Goal: Task Accomplishment & Management: Manage account settings

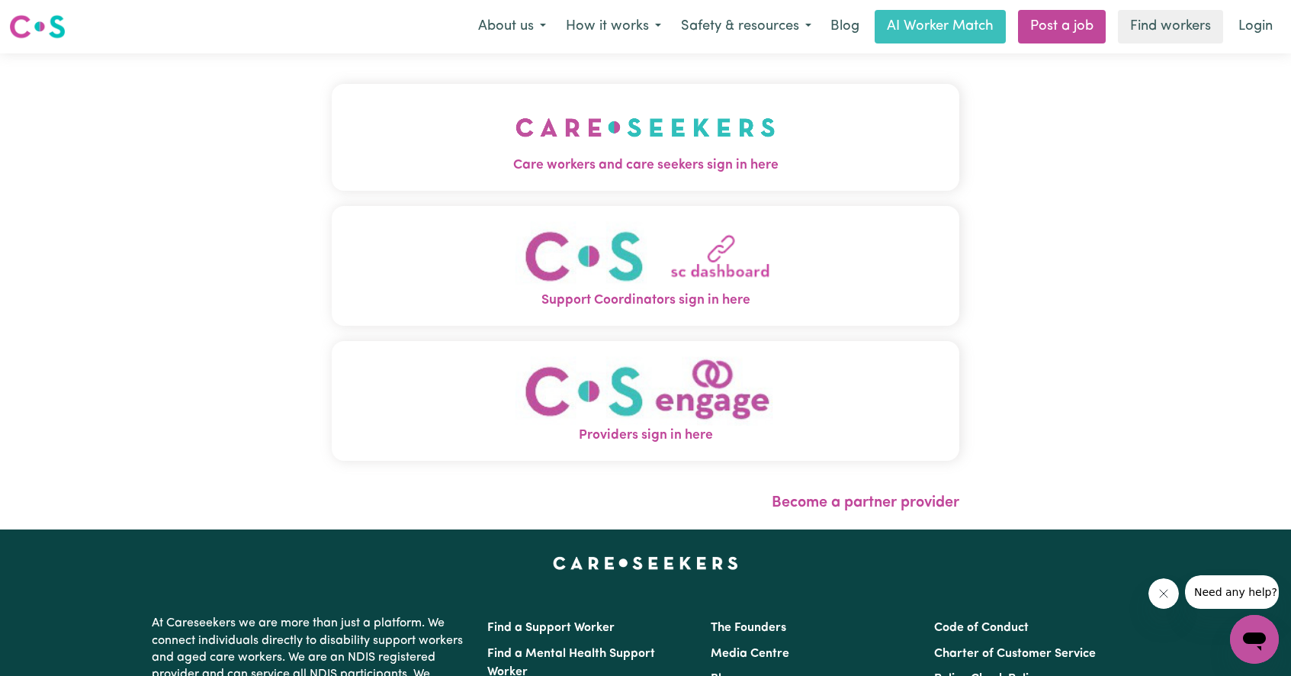
click at [663, 278] on img "Support Coordinators sign in here" at bounding box center [645, 255] width 260 height 69
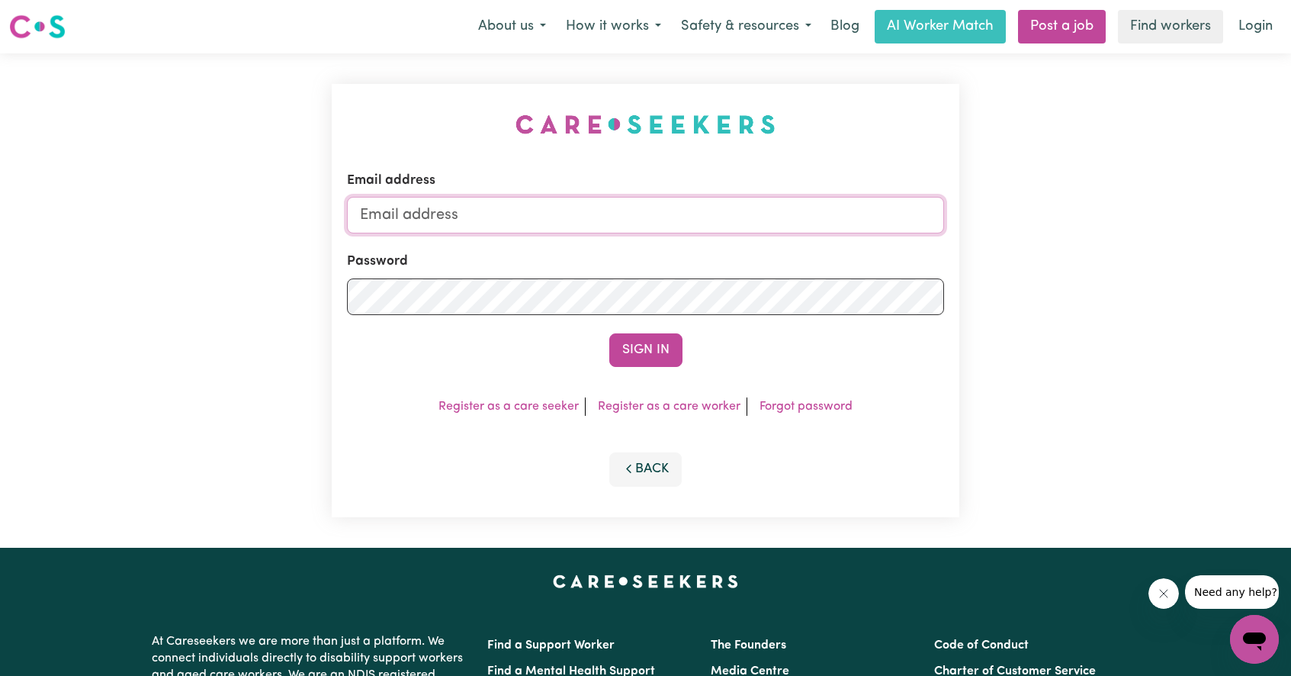
type input "[EMAIL_ADDRESS][DOMAIN_NAME]"
click at [643, 352] on button "Sign In" at bounding box center [645, 350] width 73 height 34
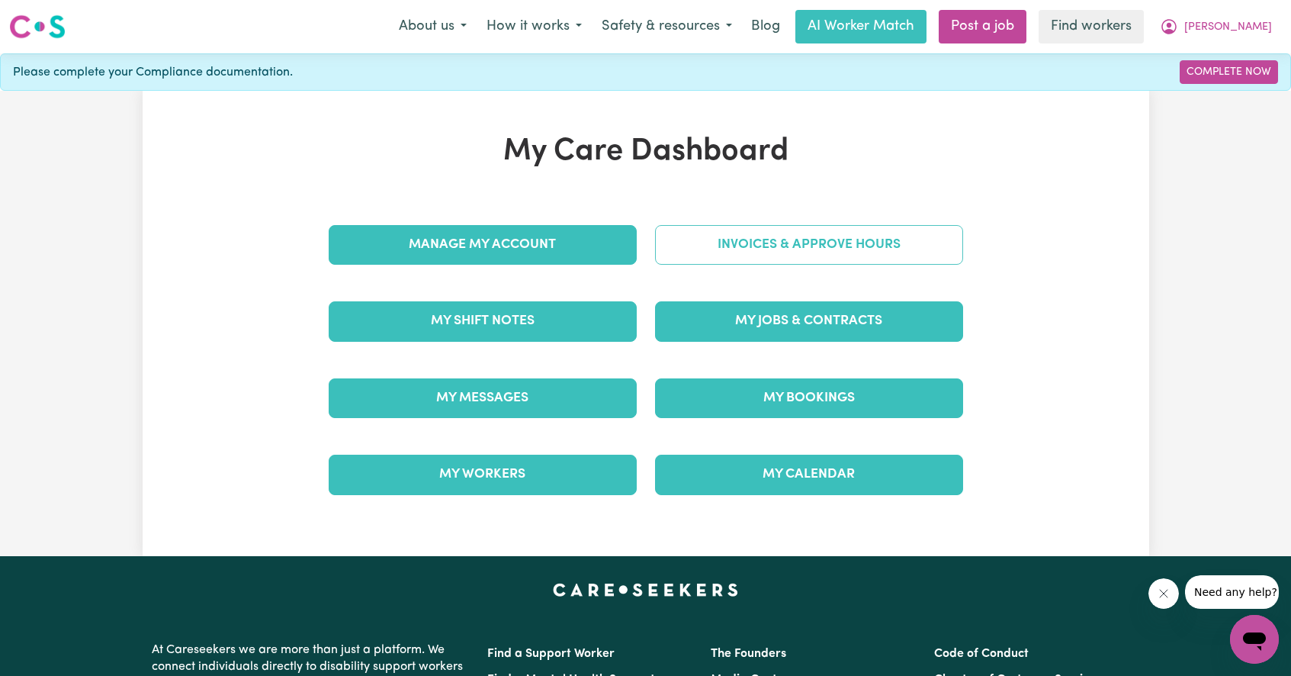
click at [863, 246] on link "Invoices & Approve Hours" at bounding box center [809, 245] width 308 height 40
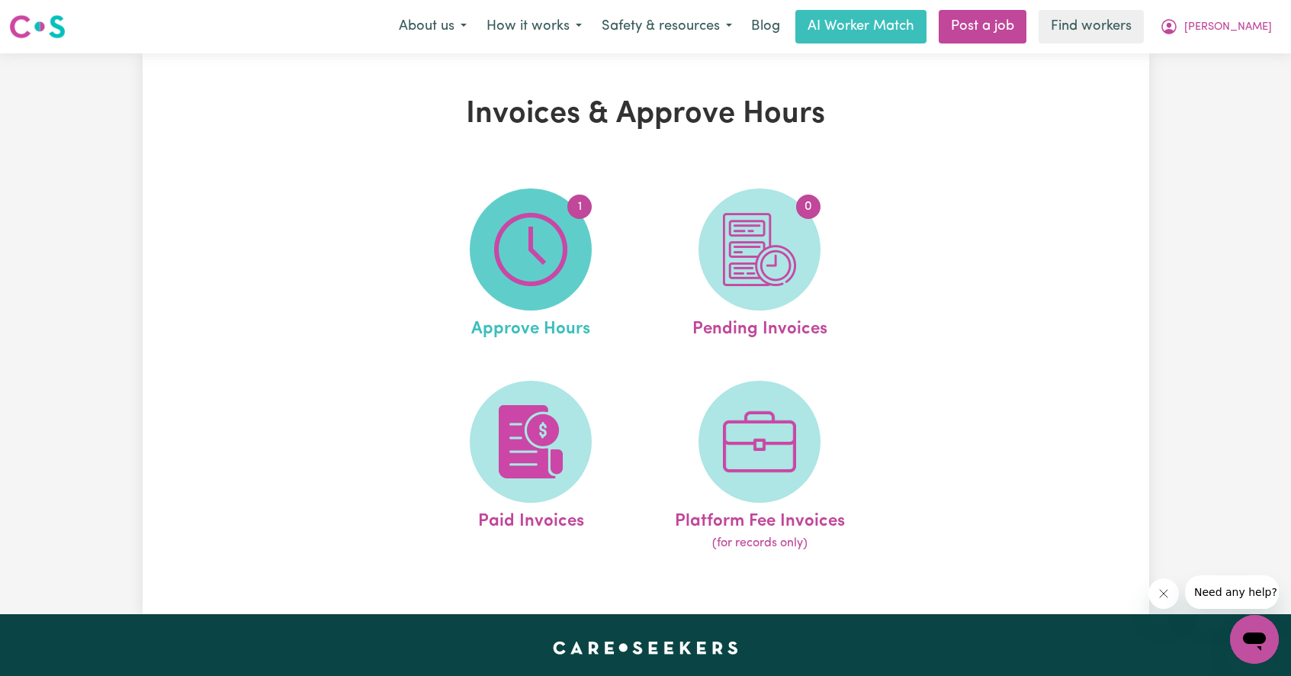
click at [521, 231] on img at bounding box center [530, 249] width 73 height 73
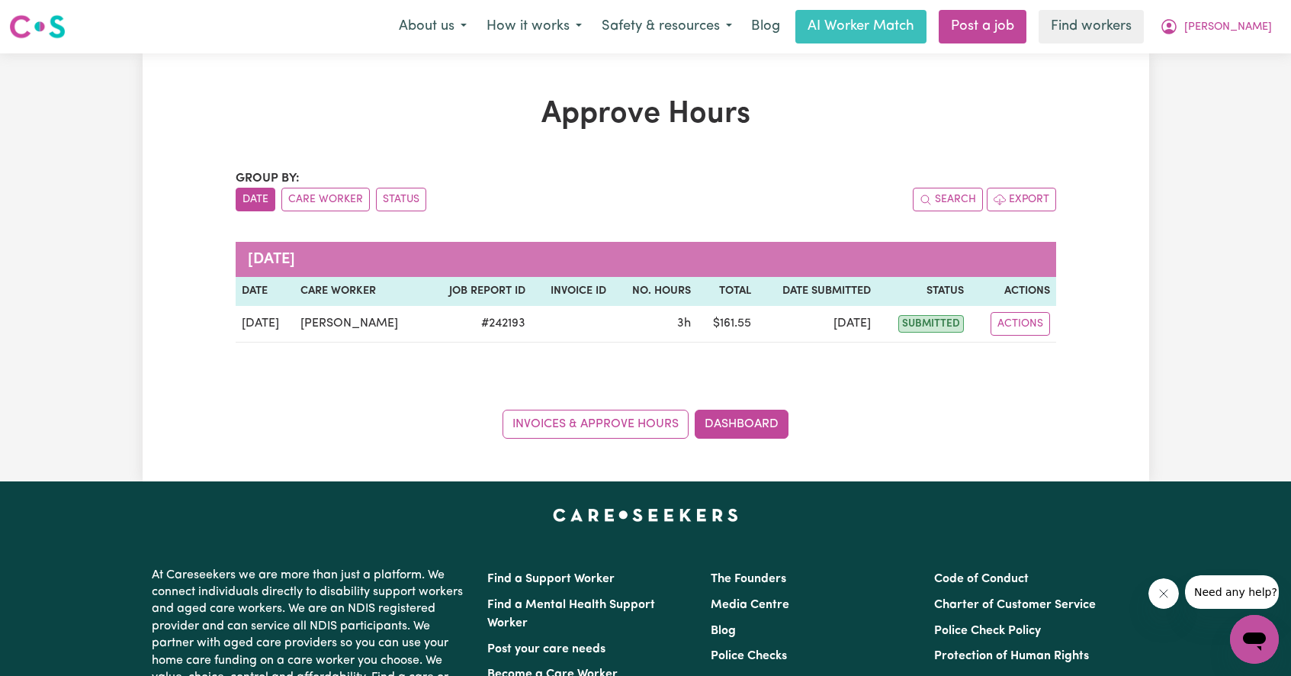
click at [942, 294] on th "Status" at bounding box center [923, 291] width 93 height 29
click at [1032, 294] on th "Actions" at bounding box center [1012, 291] width 85 height 29
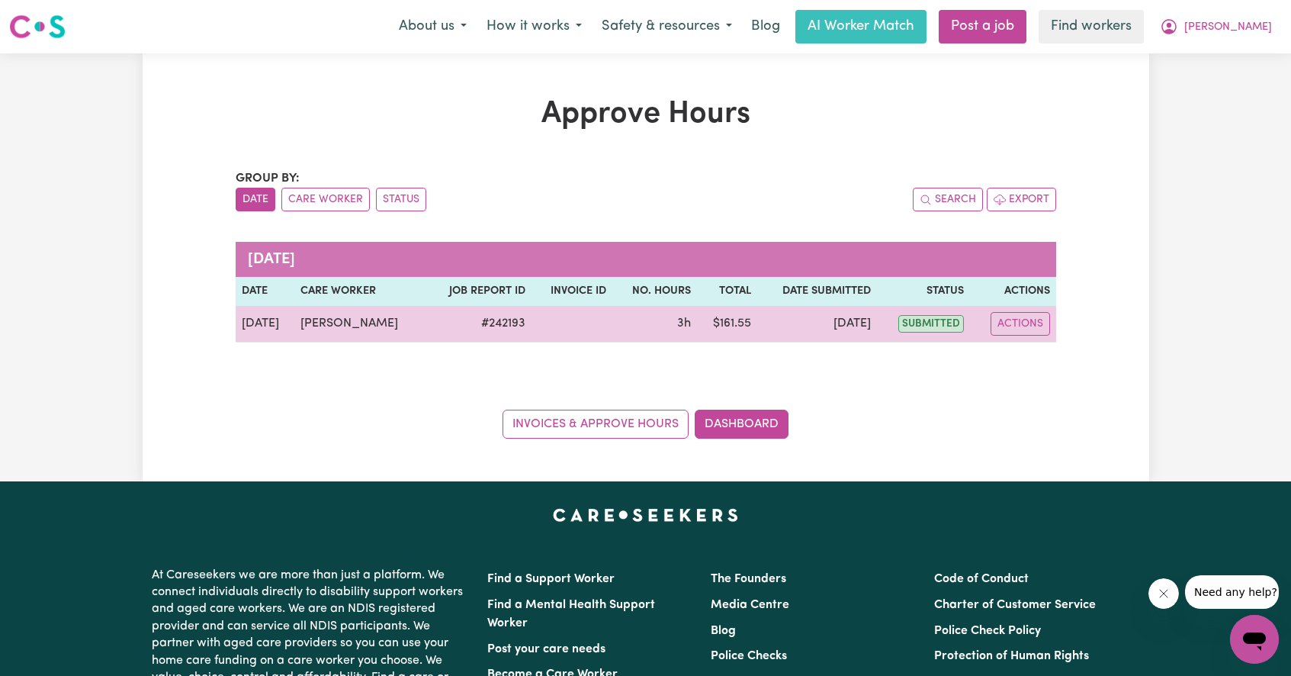
click at [930, 323] on span "submitted" at bounding box center [931, 324] width 66 height 18
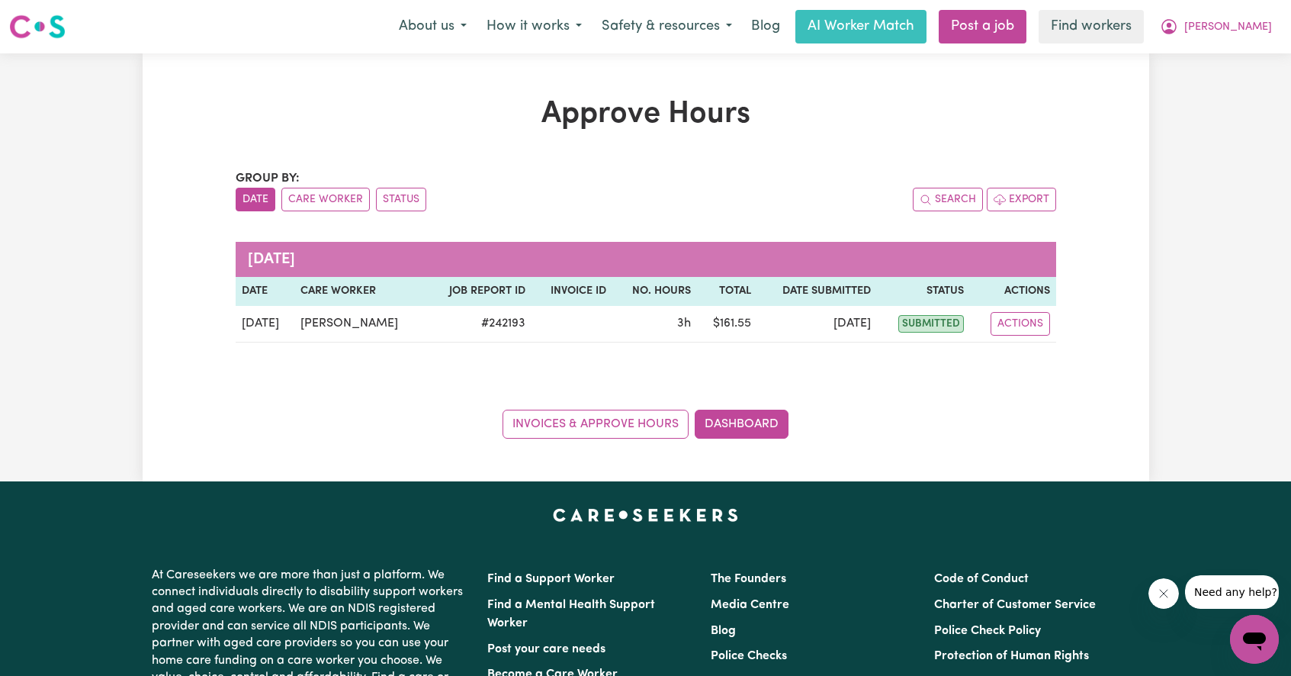
click at [568, 291] on th "Invoice ID" at bounding box center [571, 291] width 81 height 29
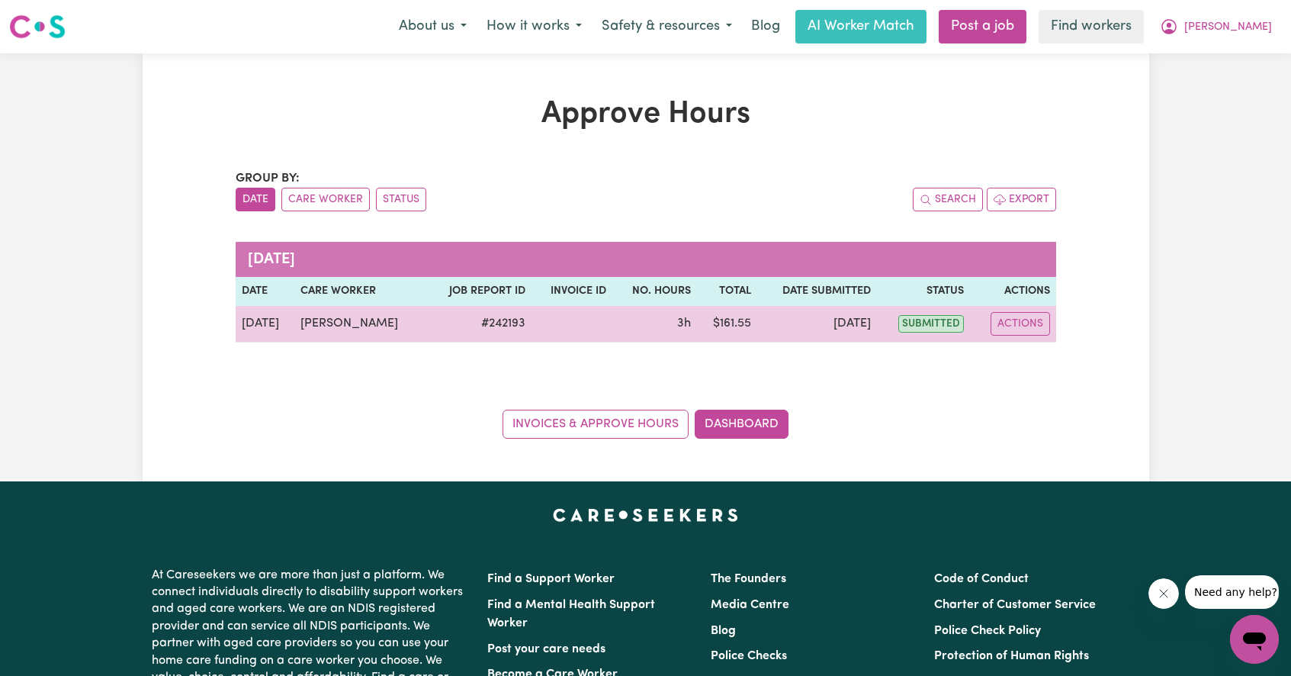
click at [815, 323] on td "[DATE]" at bounding box center [817, 324] width 120 height 37
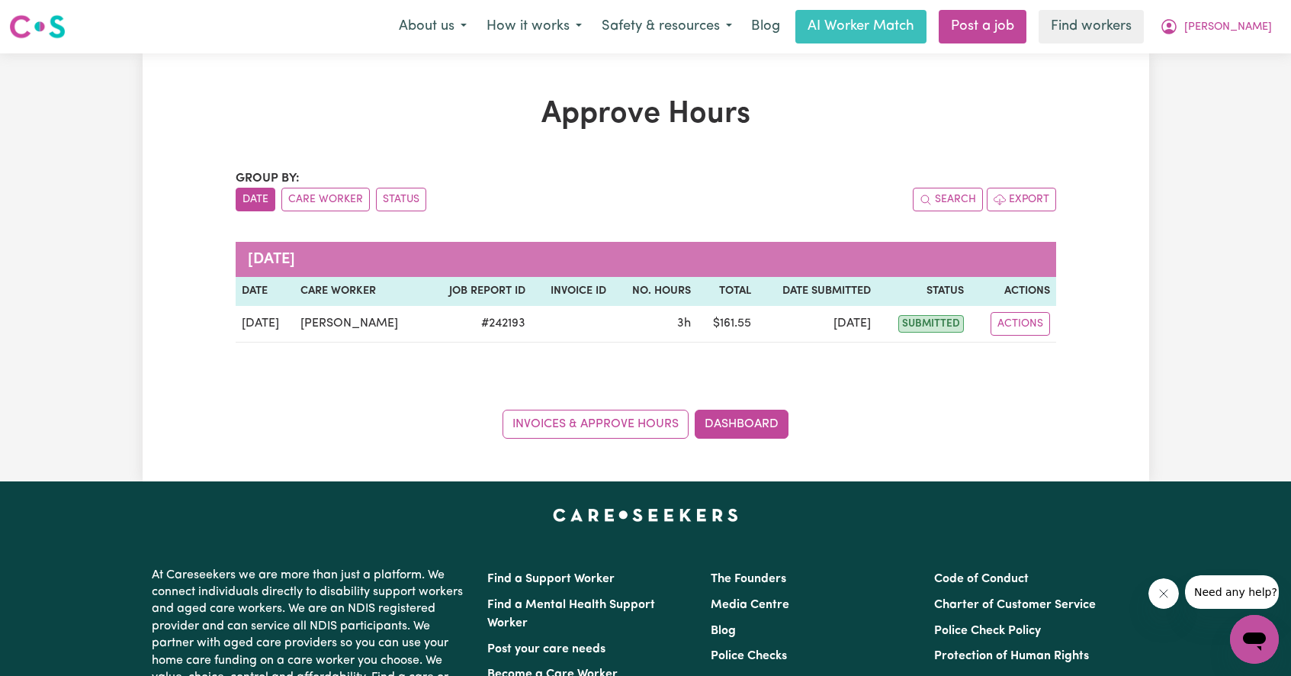
click at [1025, 291] on th "Actions" at bounding box center [1012, 291] width 85 height 29
click at [952, 293] on th "Status" at bounding box center [923, 291] width 93 height 29
click at [831, 286] on th "Date Submitted" at bounding box center [817, 291] width 120 height 29
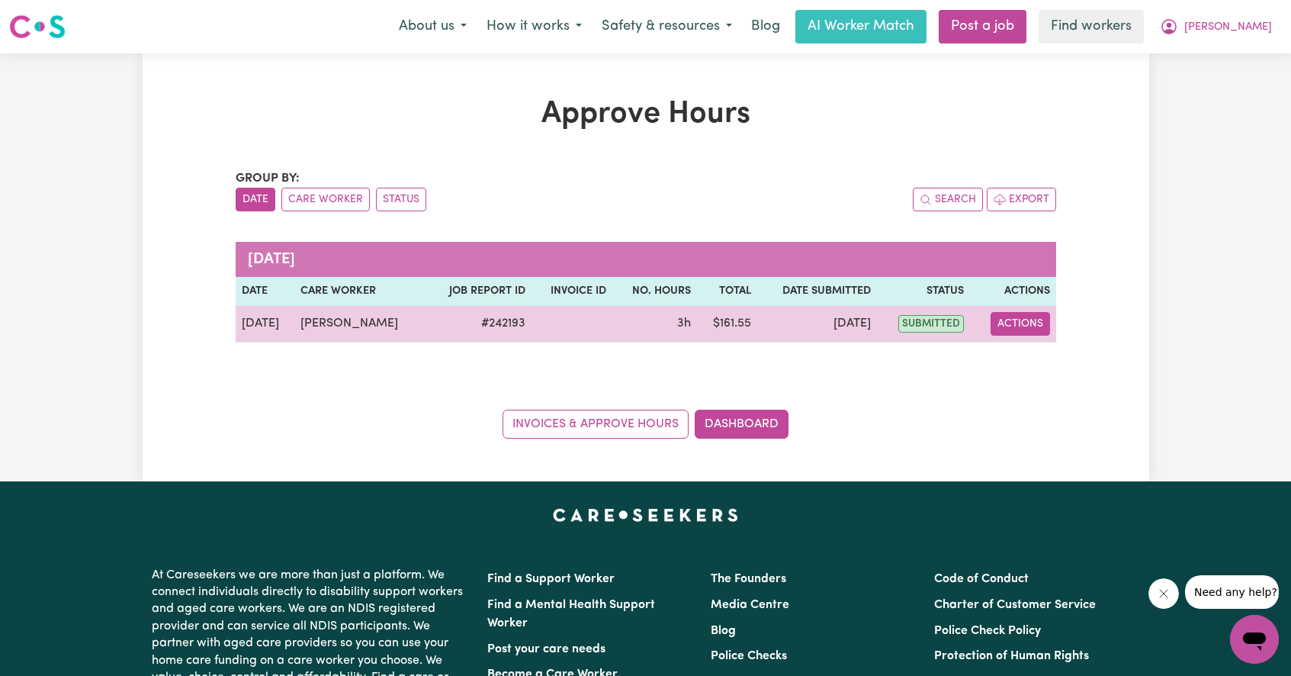
click at [1013, 321] on button "Actions" at bounding box center [1020, 324] width 59 height 24
click at [1039, 361] on link "View Job Report" at bounding box center [1056, 359] width 130 height 31
select select "pm"
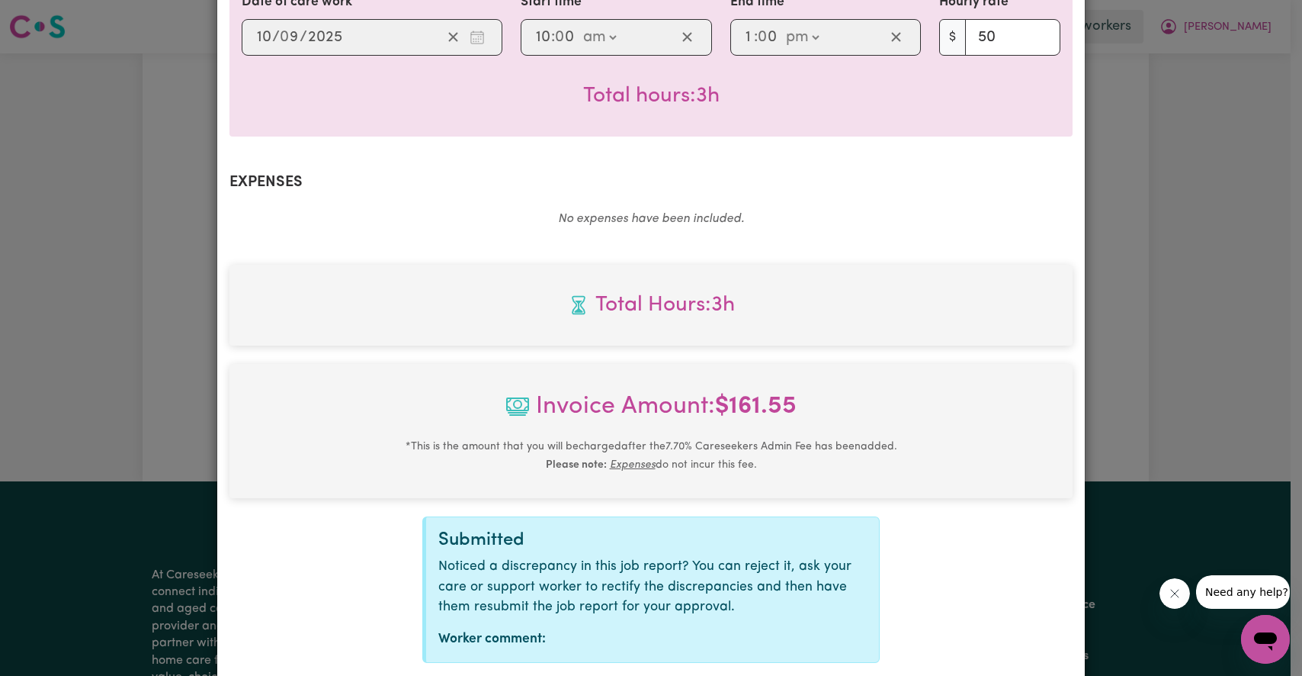
scroll to position [515, 0]
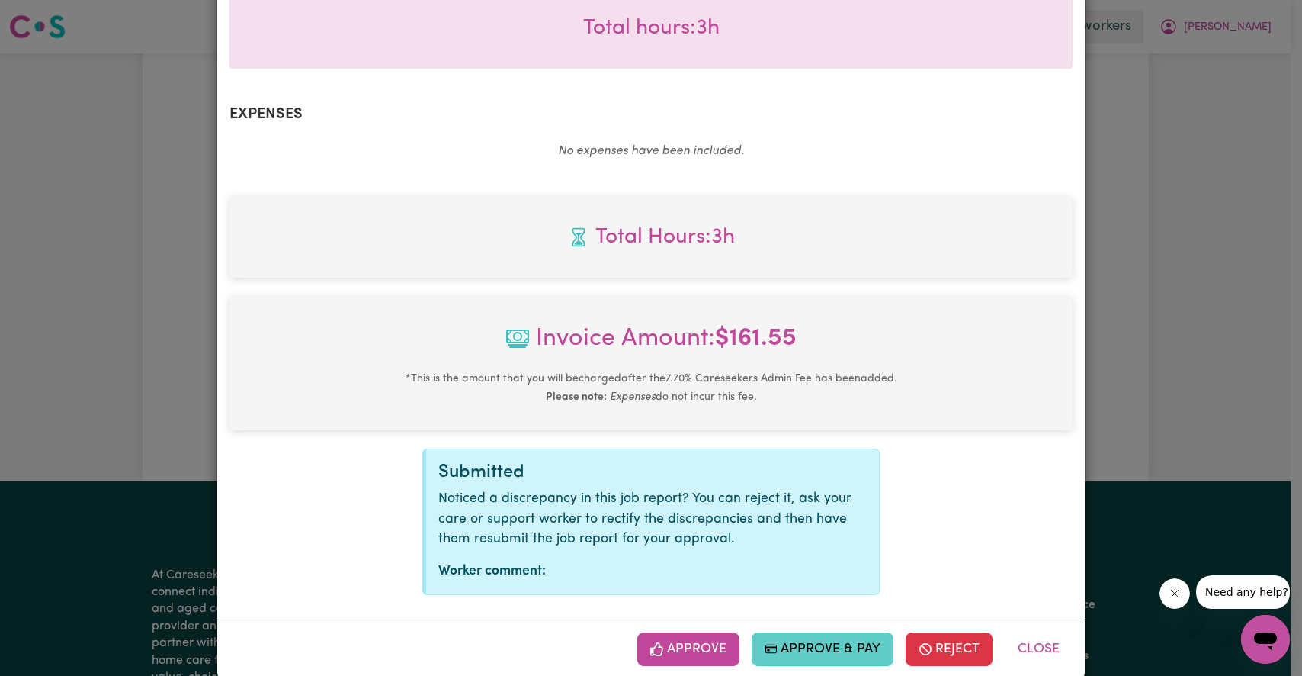
click at [831, 632] on button "Approve & Pay" at bounding box center [823, 649] width 143 height 34
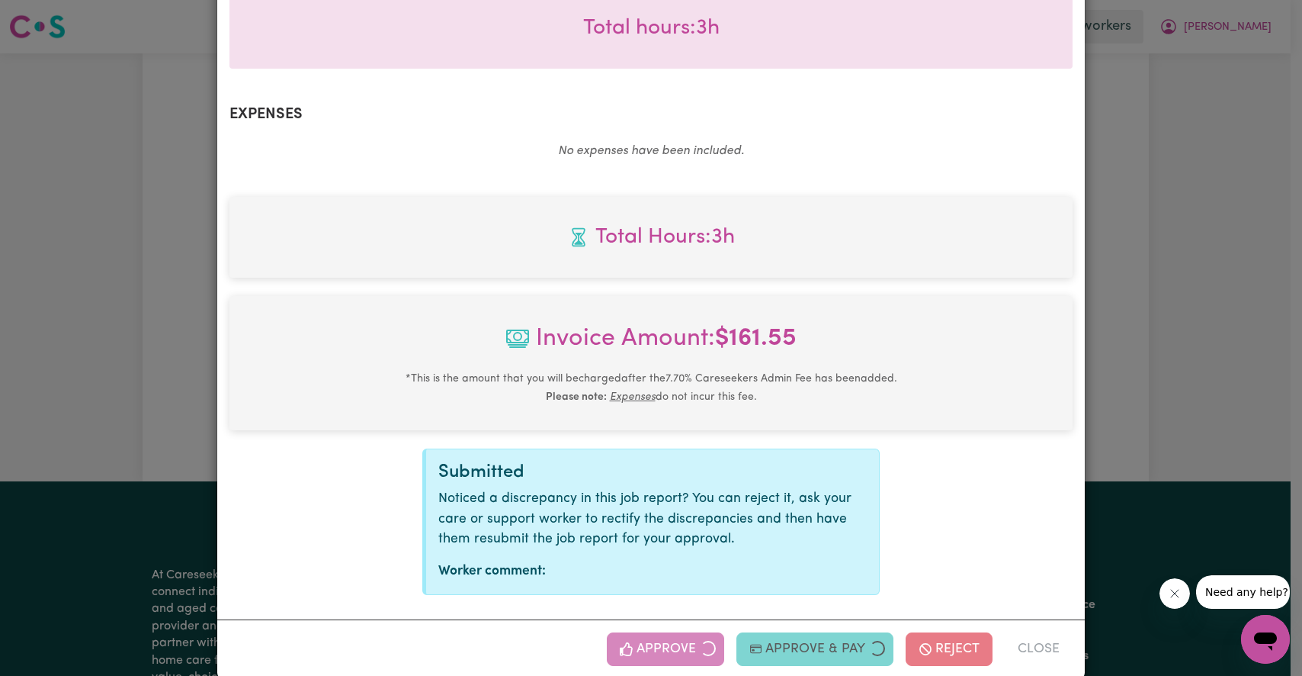
select select "card_1Q4C9AB2z0xKyepBSLLLMy0l"
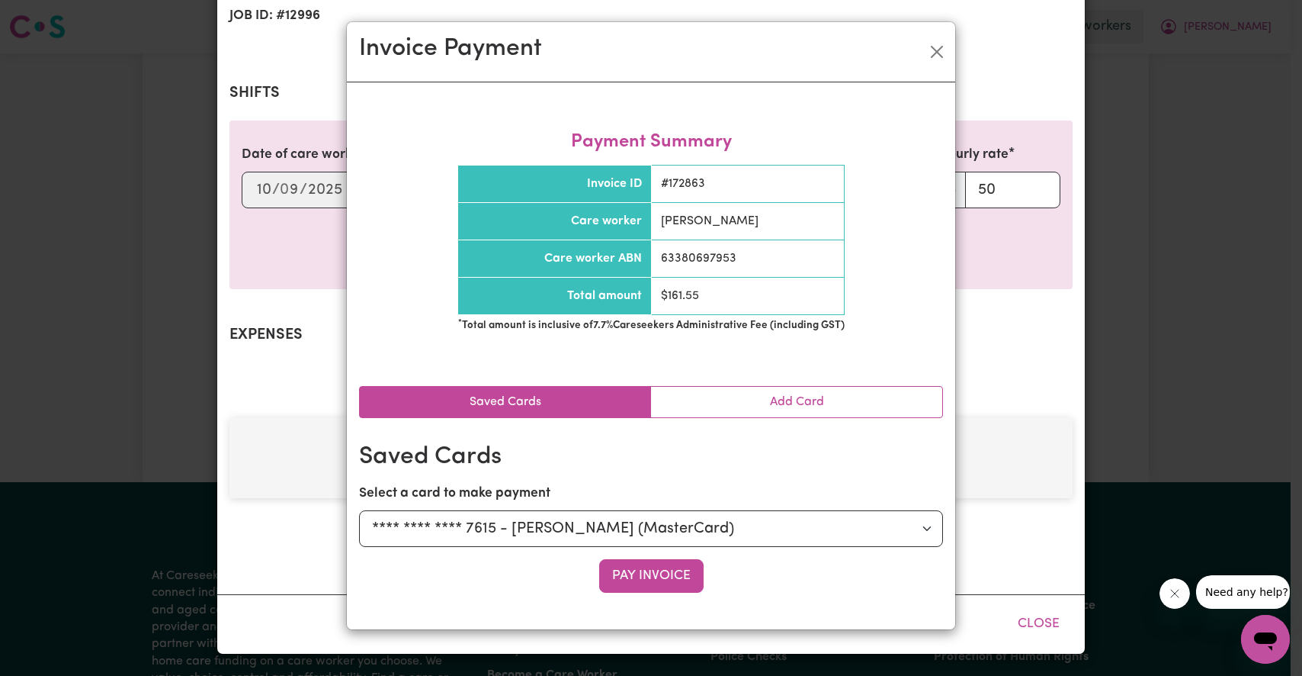
scroll to position [271, 0]
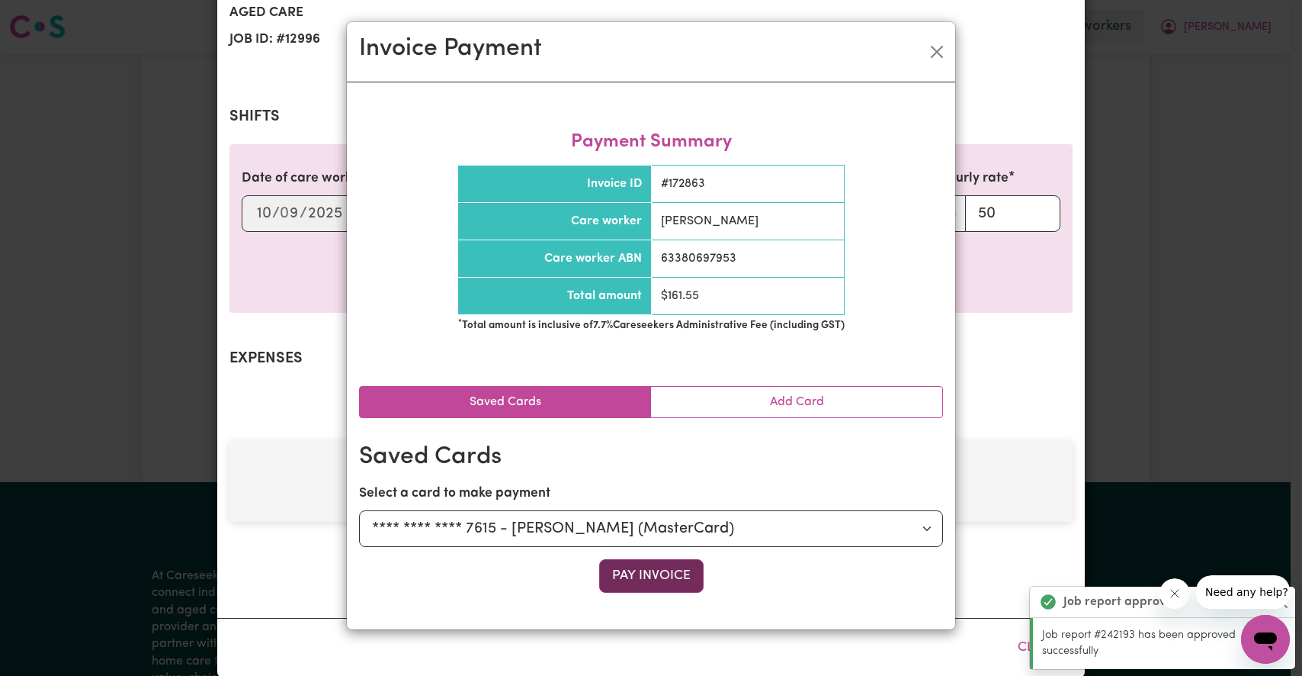
click at [642, 579] on button "Pay Invoice" at bounding box center [651, 576] width 104 height 34
